Goal: Task Accomplishment & Management: Manage account settings

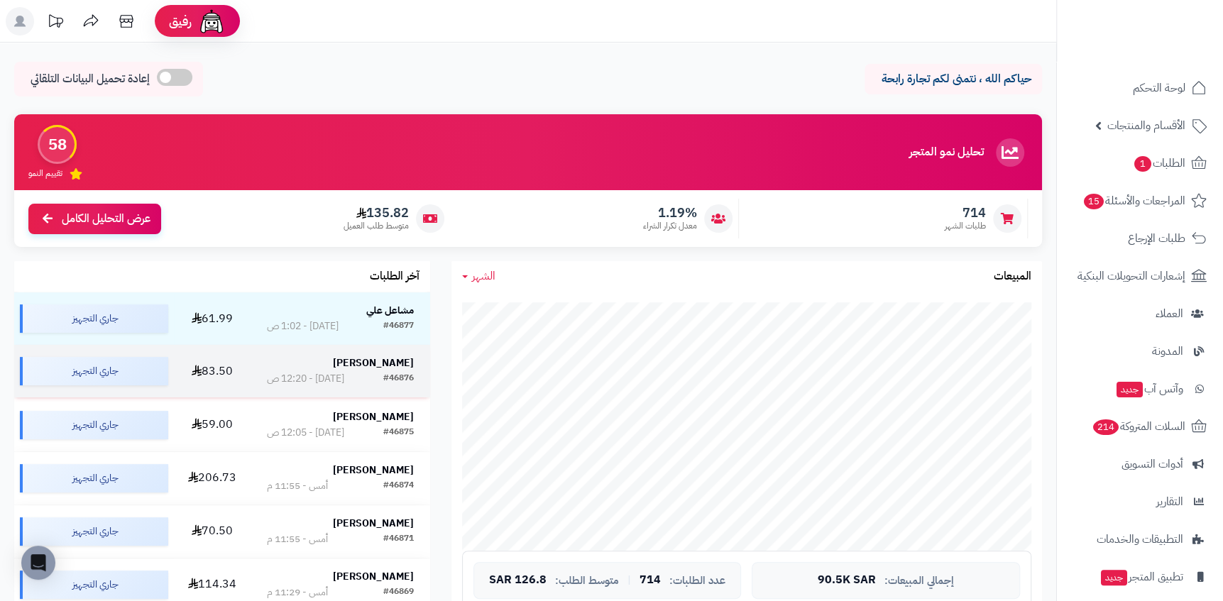
click at [367, 386] on div "#46876 اليوم - 12:20 ص" at bounding box center [340, 379] width 147 height 14
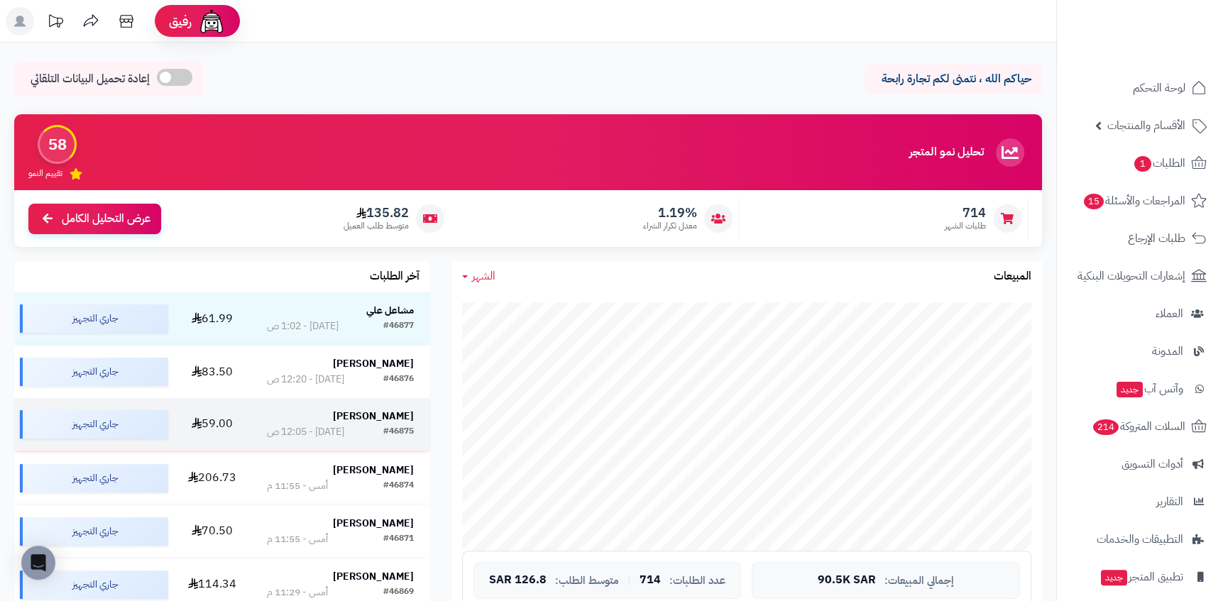
click at [335, 409] on td "علي المالكي #46875 اليوم - 12:05 ص" at bounding box center [341, 424] width 180 height 53
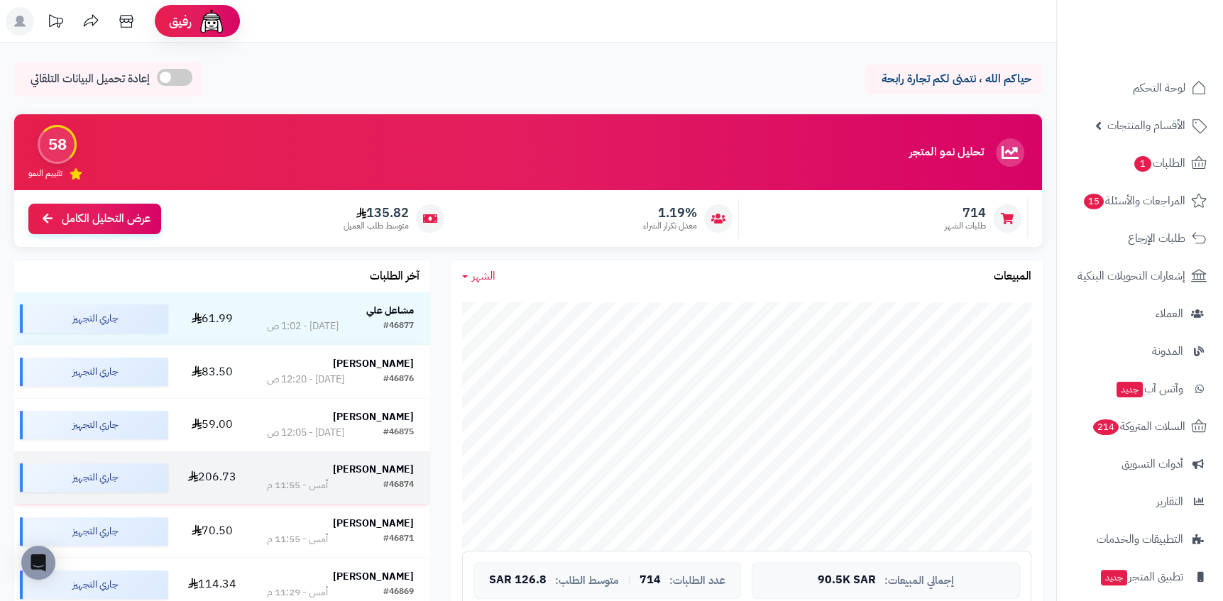
click at [340, 501] on td "[PERSON_NAME] #46874 أمس - 11:55 م" at bounding box center [341, 477] width 180 height 53
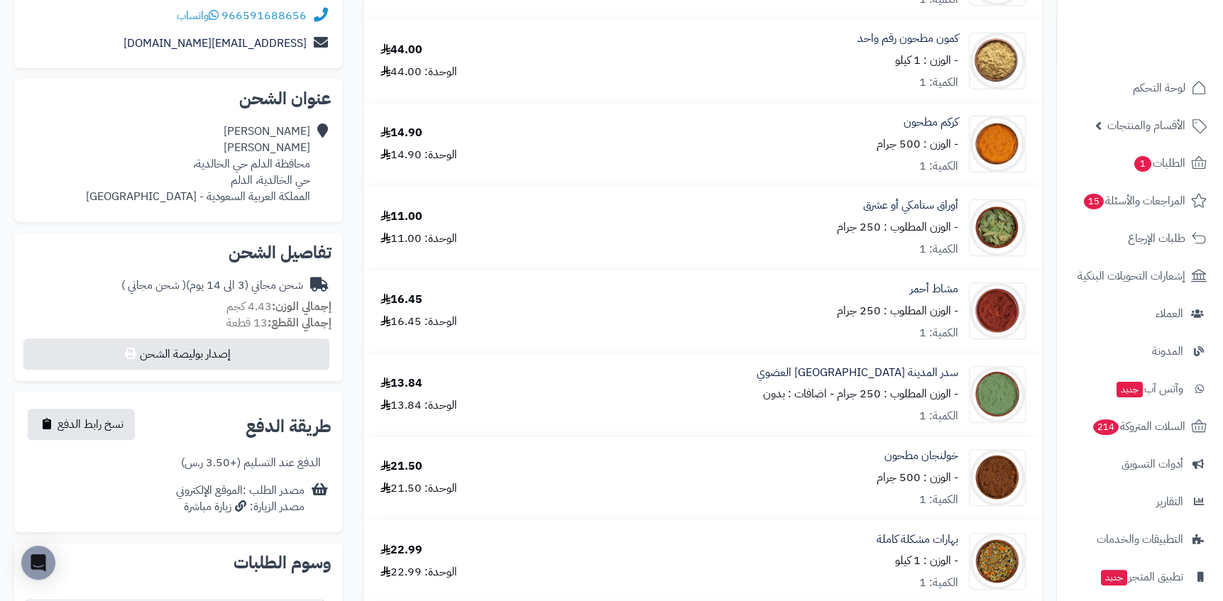
scroll to position [307, 0]
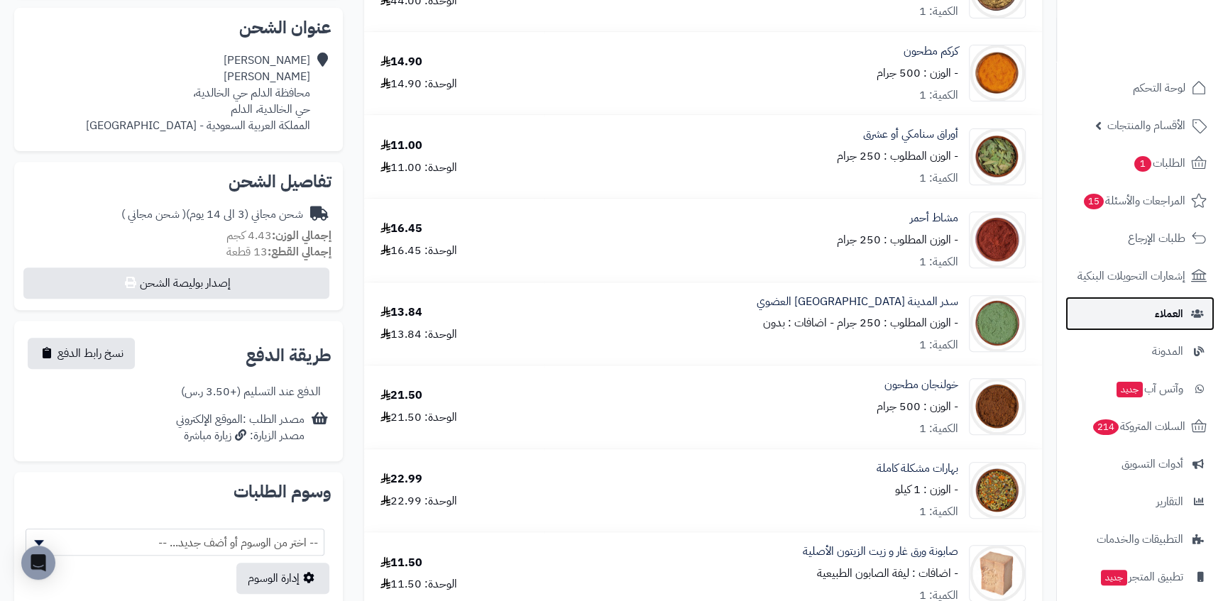
click at [1137, 312] on link "العملاء" at bounding box center [1139, 314] width 149 height 34
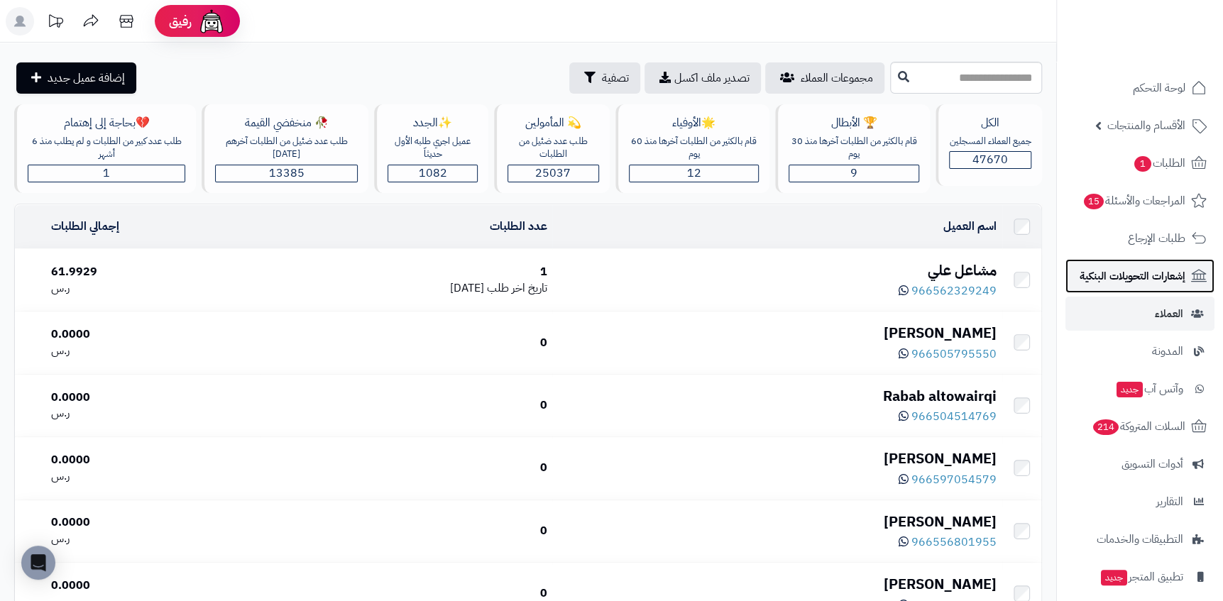
click at [1170, 290] on link "إشعارات التحويلات البنكية" at bounding box center [1139, 276] width 149 height 34
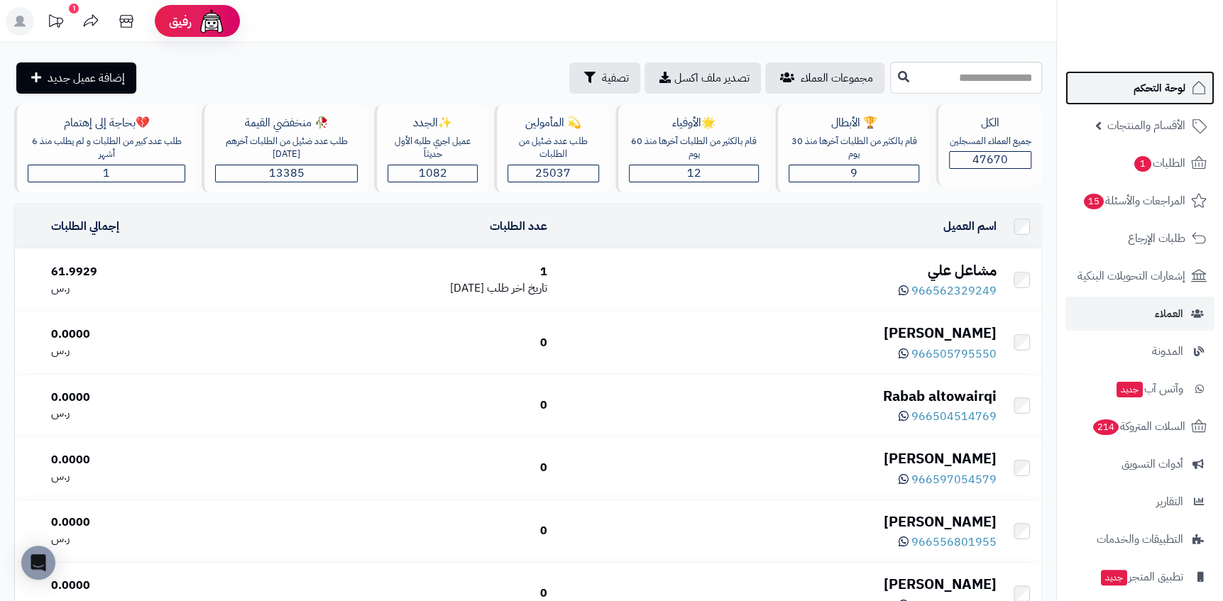
click at [1180, 94] on span "لوحة التحكم" at bounding box center [1160, 88] width 52 height 20
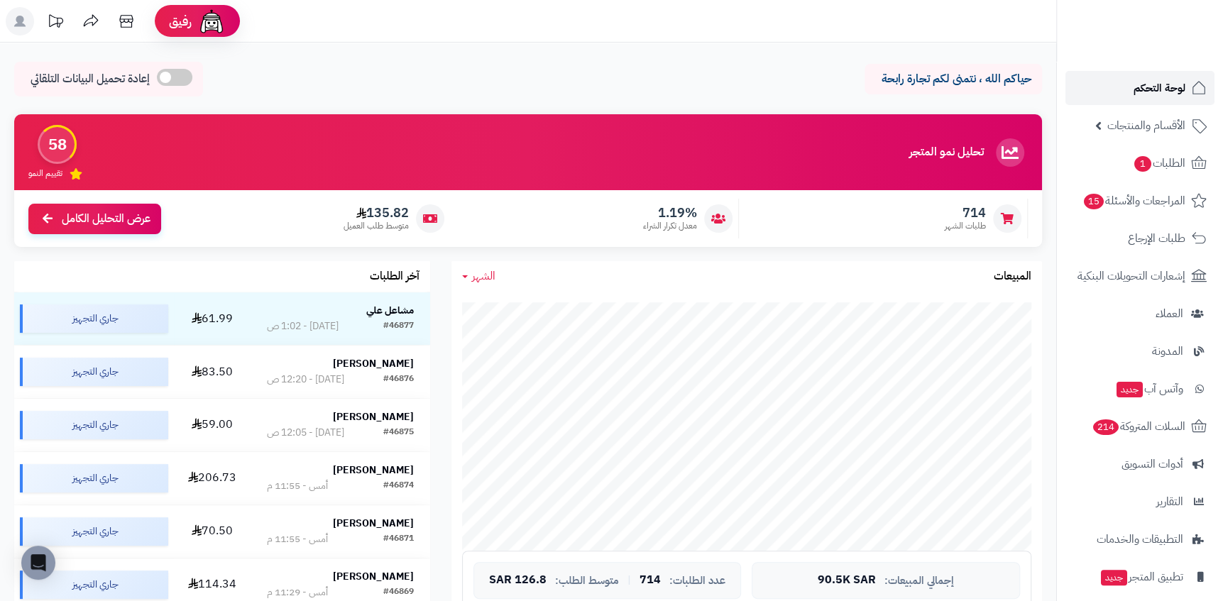
click at [1146, 84] on span "لوحة التحكم" at bounding box center [1160, 88] width 52 height 20
